Goal: Navigation & Orientation: Find specific page/section

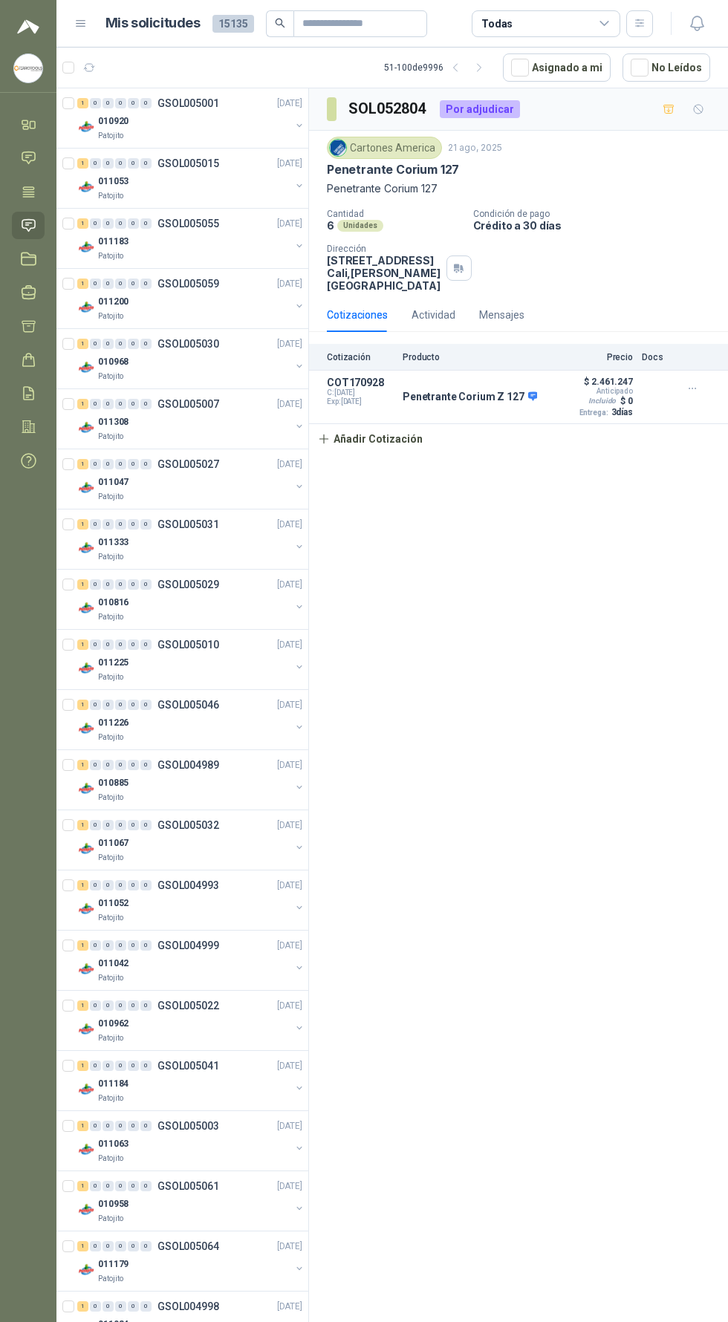
scroll to position [1302, 1]
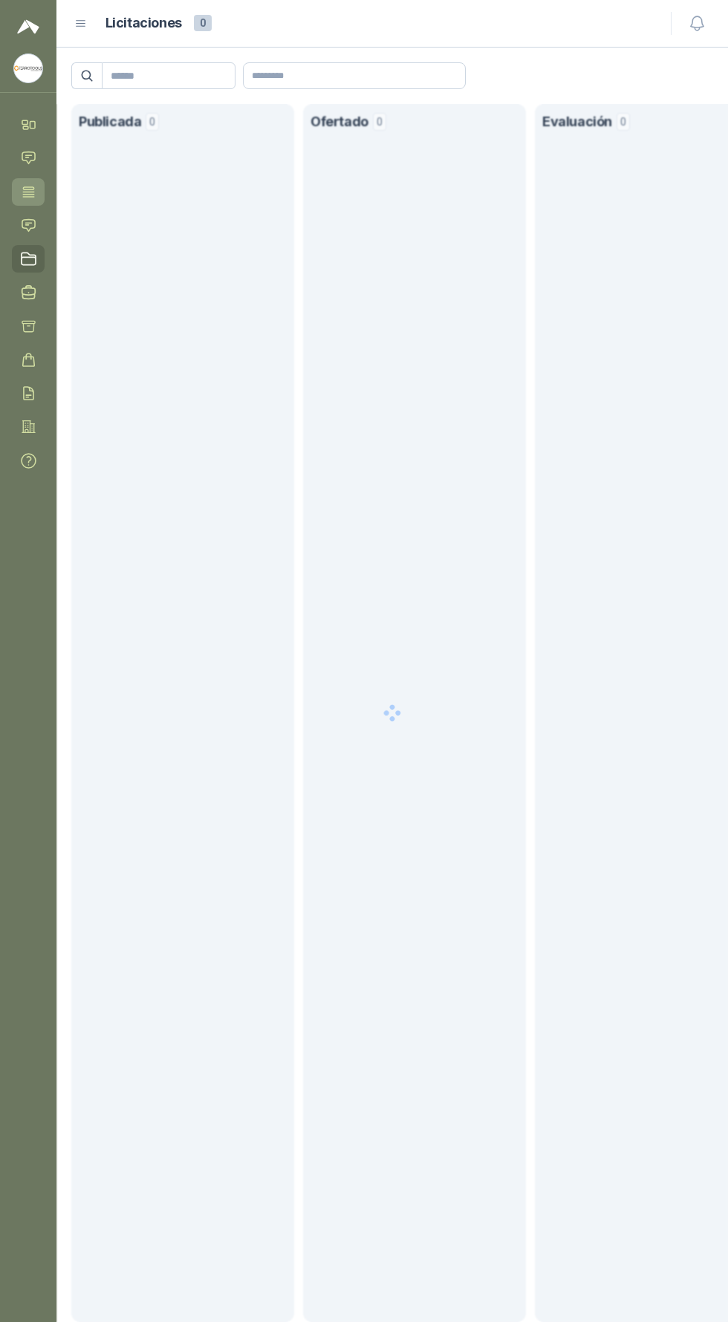
click at [30, 192] on icon at bounding box center [28, 191] width 11 height 10
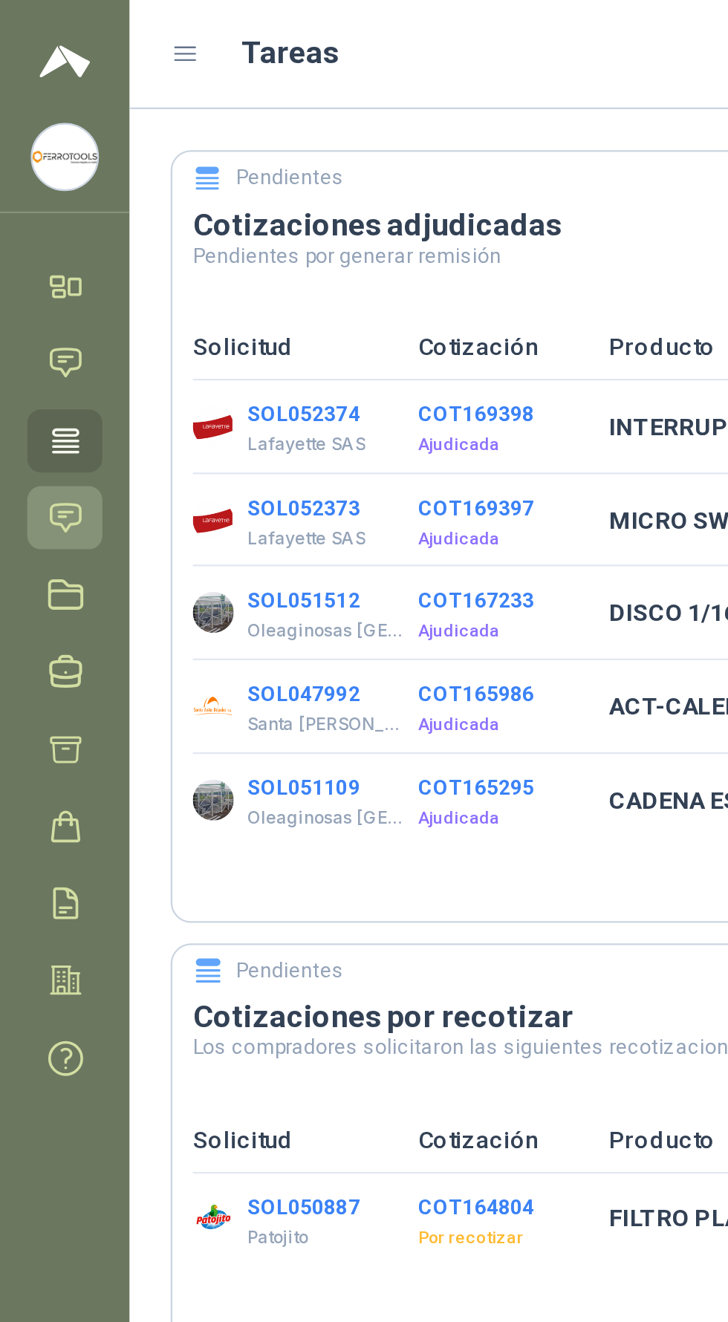
click at [25, 218] on icon at bounding box center [29, 226] width 16 height 16
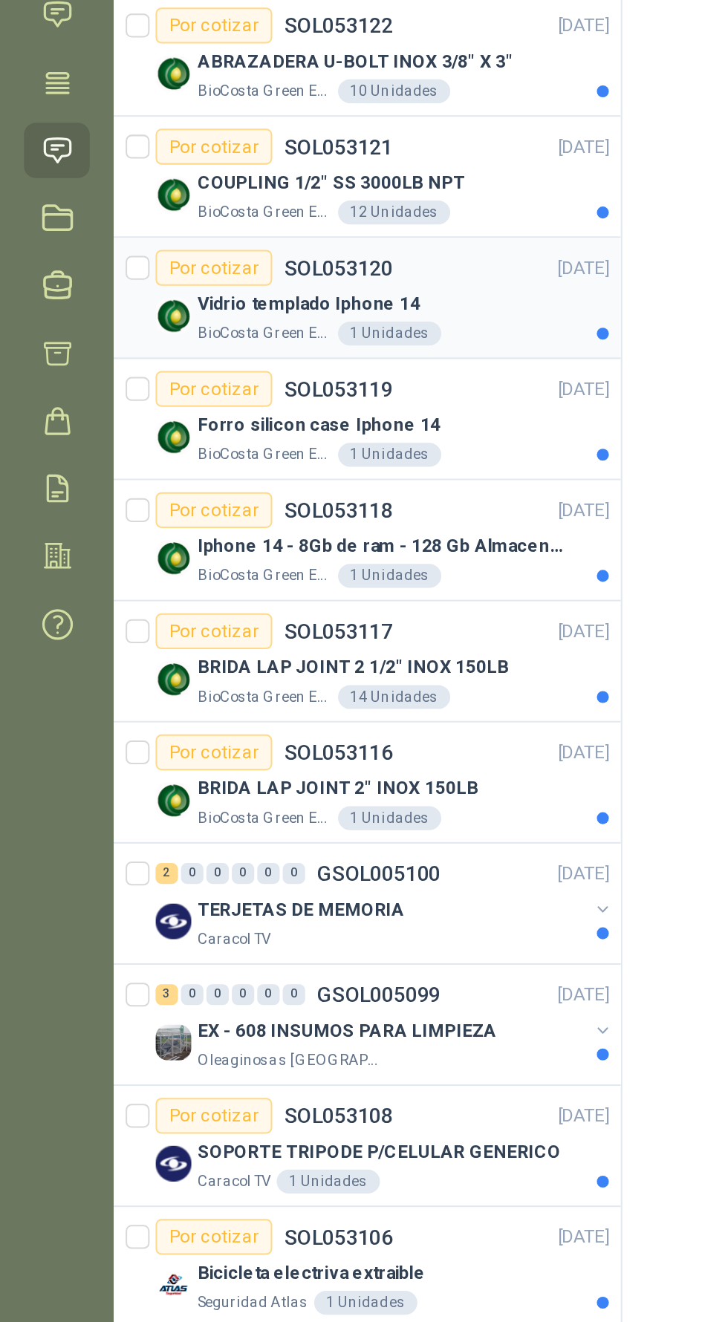
click at [238, 295] on div "Vidrio templado Iphone 14" at bounding box center [200, 302] width 204 height 18
